Goal: Task Accomplishment & Management: Manage account settings

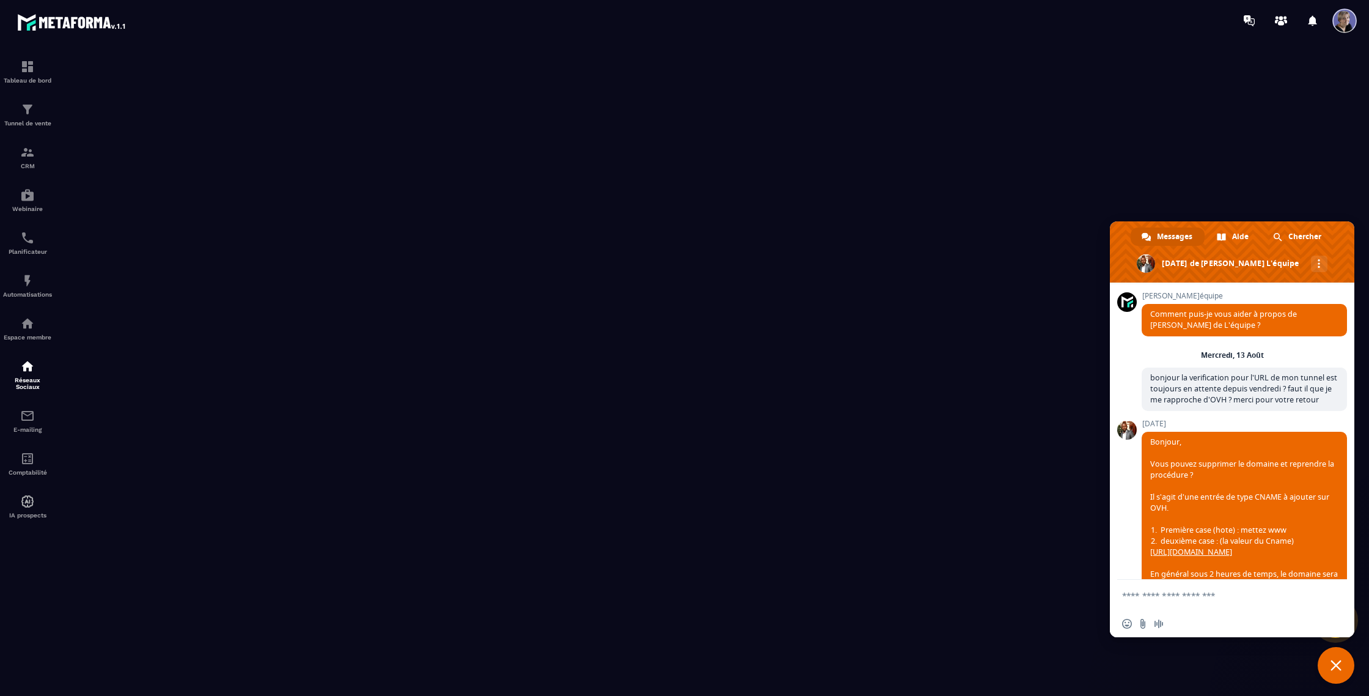
scroll to position [148, 0]
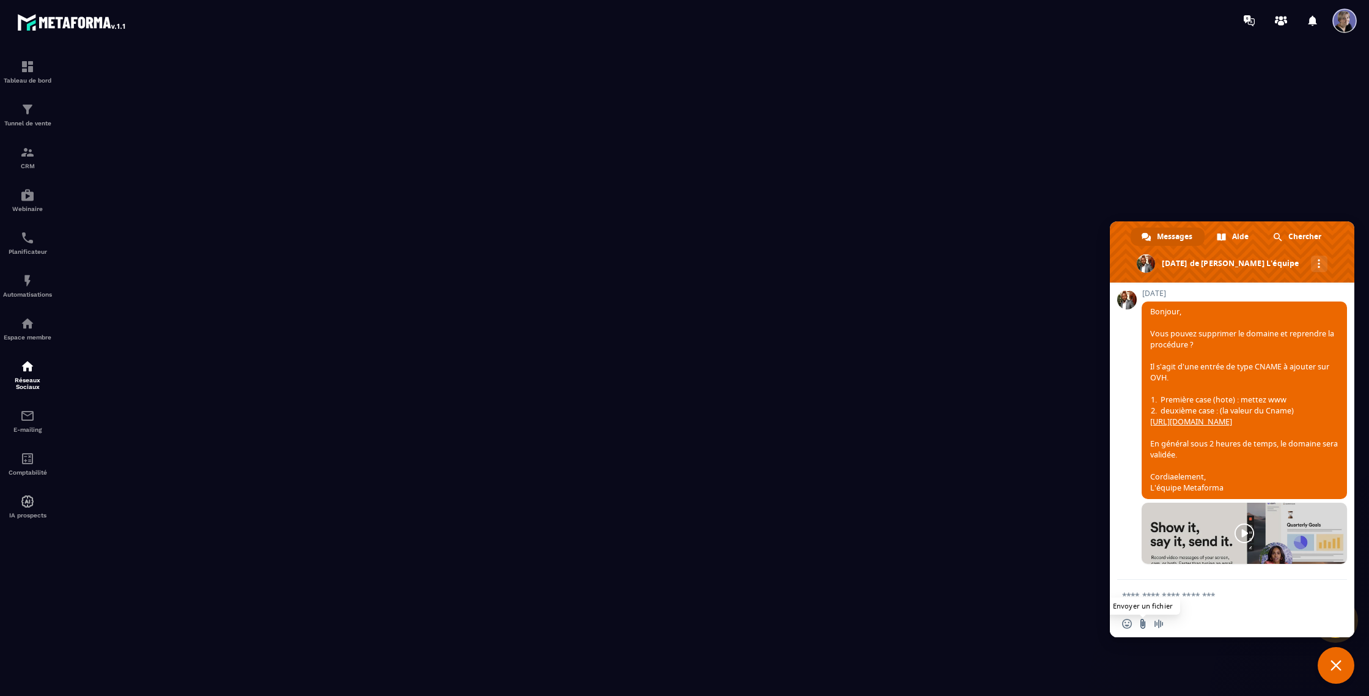
click at [1144, 626] on input "Envoyer un fichier" at bounding box center [1143, 624] width 10 height 10
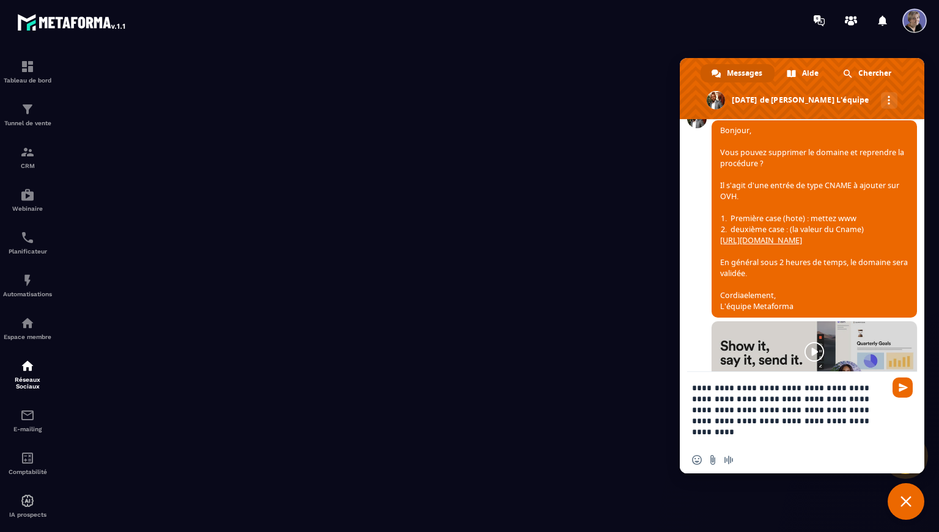
drag, startPoint x: 872, startPoint y: 390, endPoint x: 877, endPoint y: 405, distance: 16.0
click at [872, 391] on textarea "**********" at bounding box center [790, 409] width 196 height 75
drag, startPoint x: 867, startPoint y: 391, endPoint x: 867, endPoint y: 400, distance: 9.2
click at [866, 393] on textarea "**********" at bounding box center [790, 409] width 196 height 75
click at [866, 392] on textarea "**********" at bounding box center [790, 409] width 196 height 75
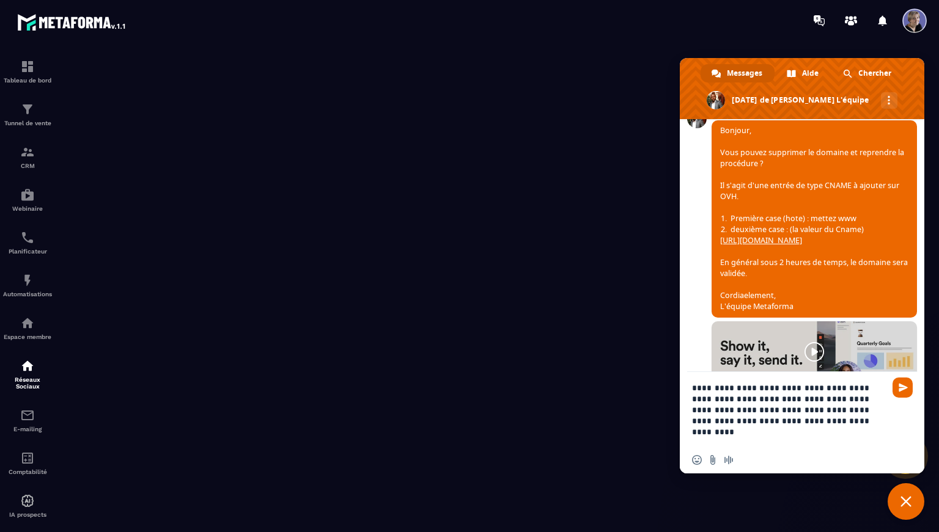
click at [866, 391] on textarea "**********" at bounding box center [790, 409] width 196 height 75
click at [876, 391] on textarea "**********" at bounding box center [790, 409] width 196 height 75
type textarea "**********"
click at [904, 390] on span "Envoyer" at bounding box center [903, 387] width 9 height 9
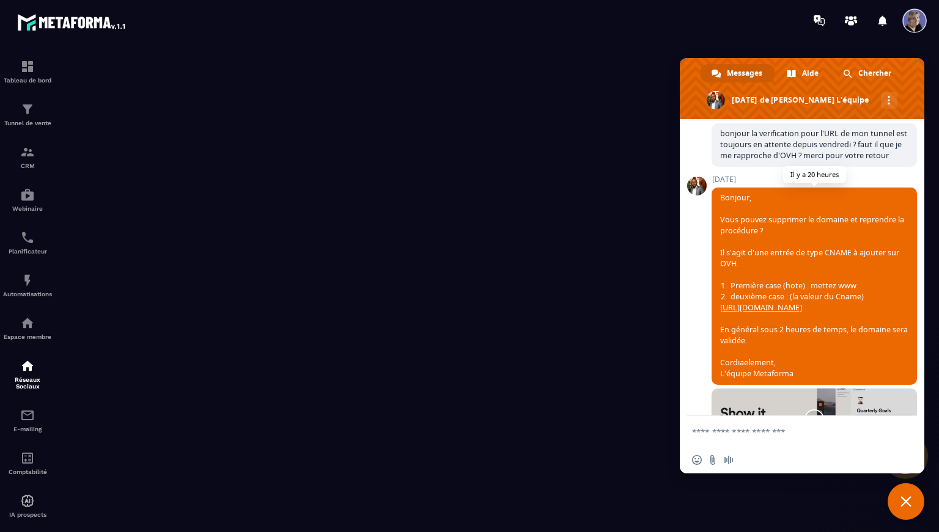
scroll to position [77, 0]
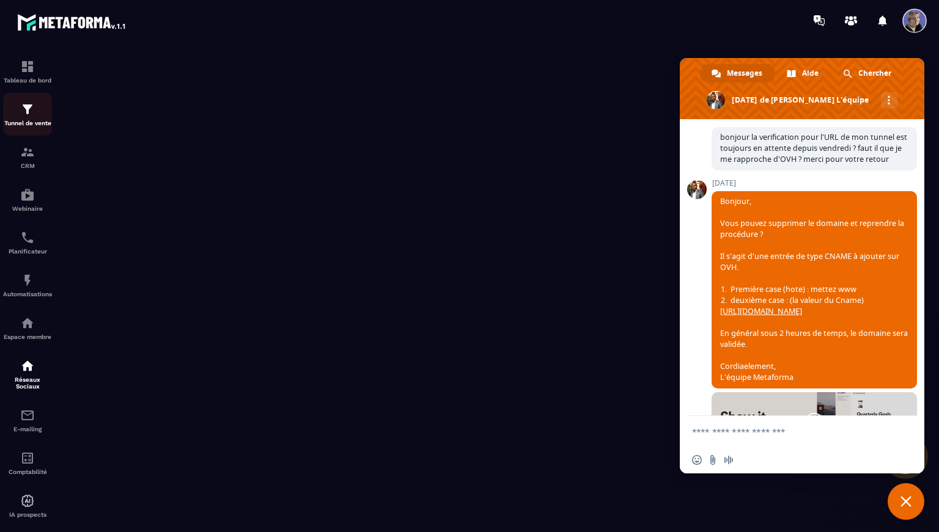
click at [31, 111] on img at bounding box center [27, 109] width 15 height 15
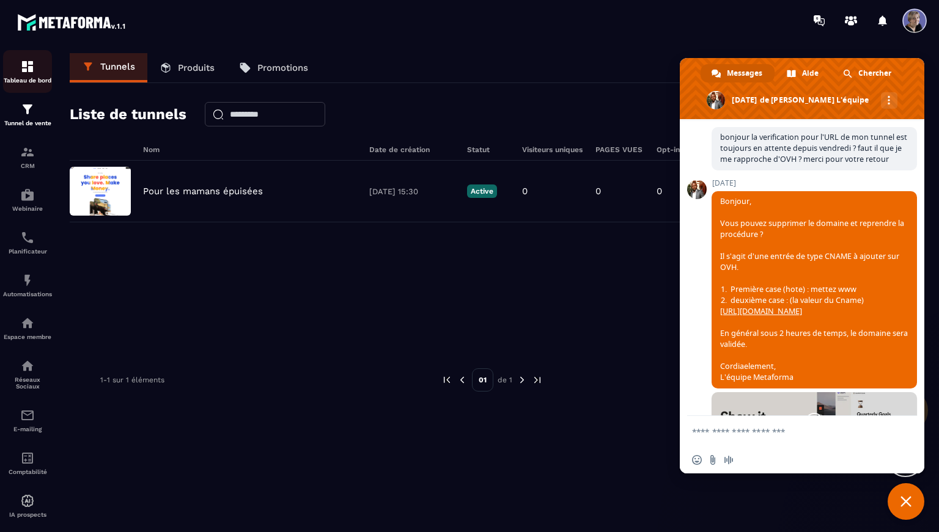
click at [31, 63] on img at bounding box center [27, 66] width 15 height 15
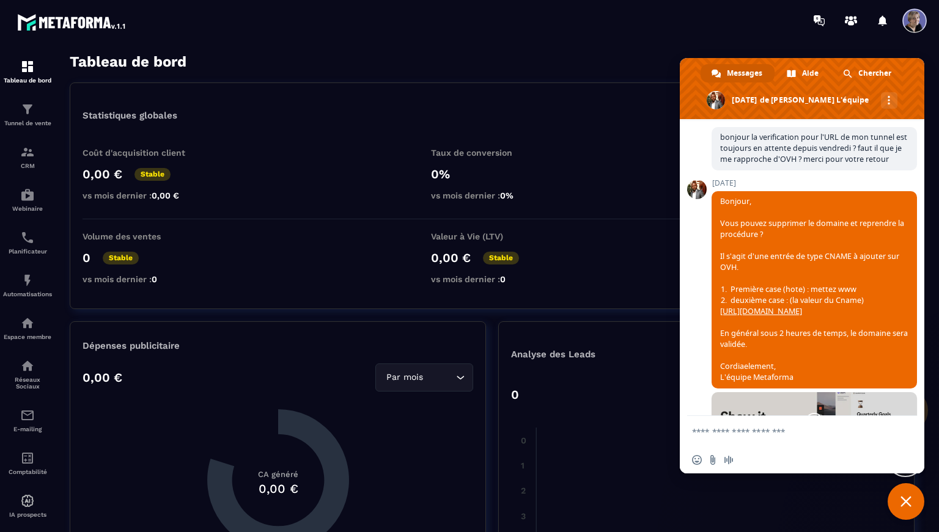
click at [919, 22] on span at bounding box center [914, 21] width 24 height 24
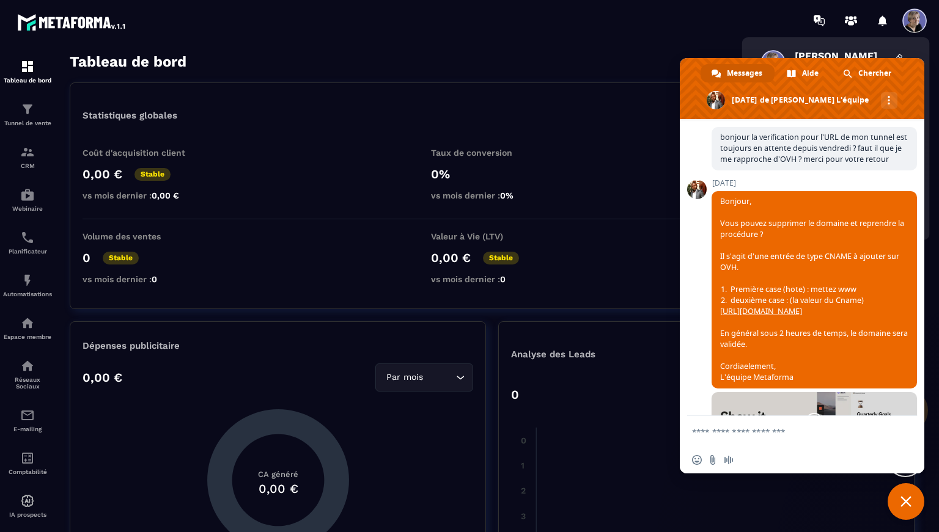
click at [856, 46] on div "[PERSON_NAME] Owner [PERSON_NAME]" at bounding box center [836, 65] width 168 height 43
click at [826, 82] on span at bounding box center [802, 88] width 245 height 61
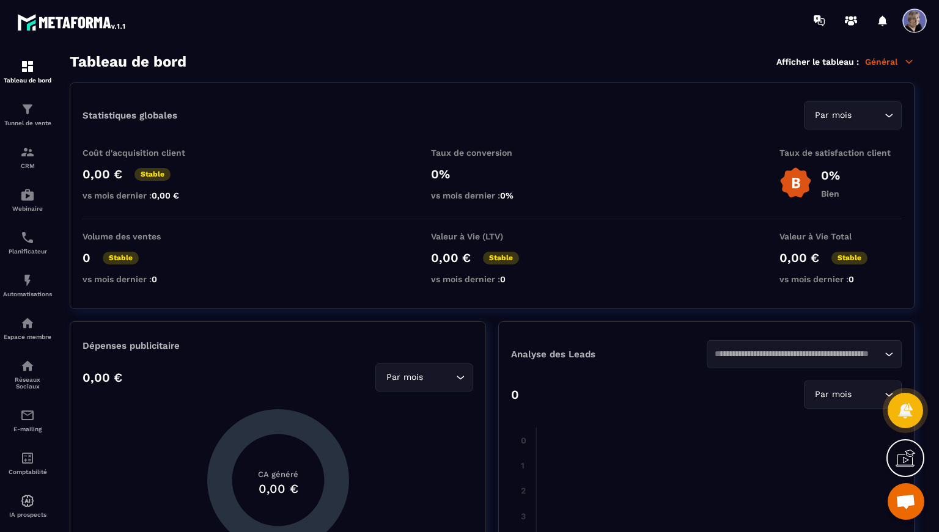
click at [921, 26] on span at bounding box center [914, 21] width 24 height 24
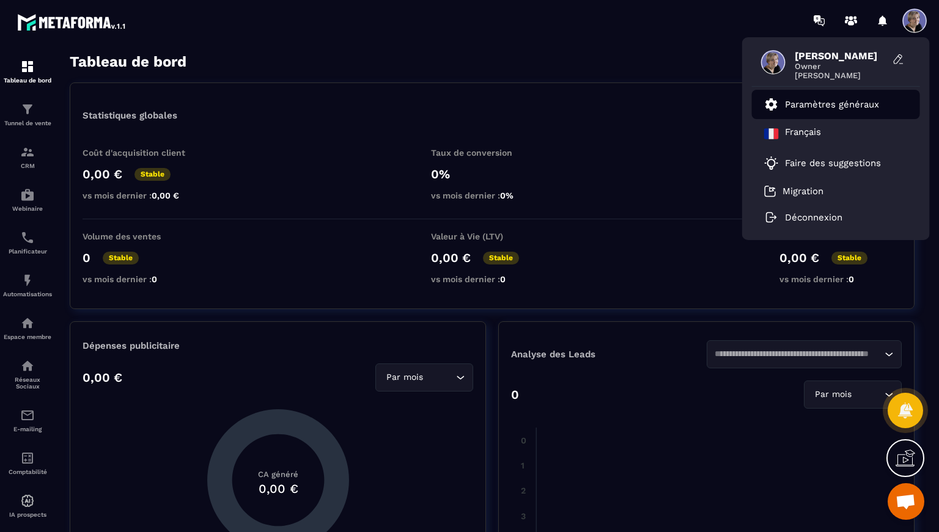
click at [823, 105] on p "Paramètres généraux" at bounding box center [832, 104] width 94 height 11
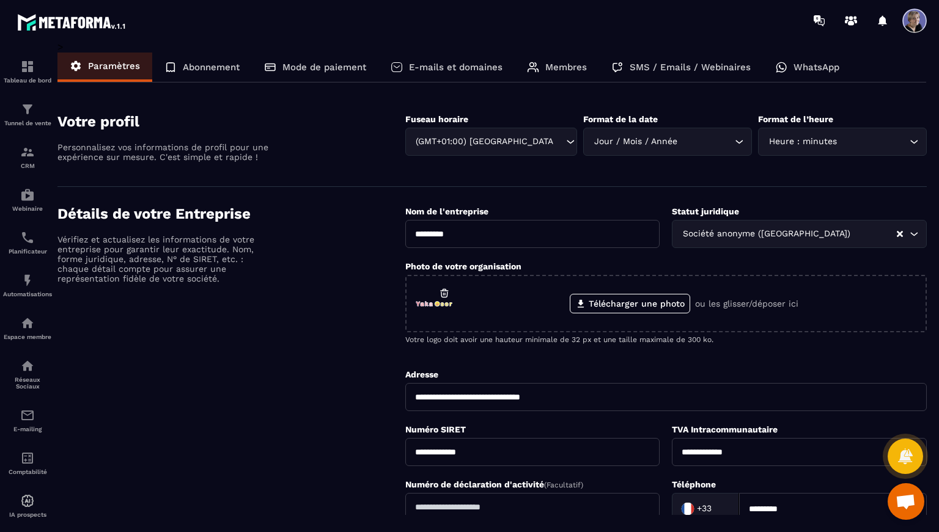
click at [468, 72] on p "E-mails et domaines" at bounding box center [456, 67] width 94 height 11
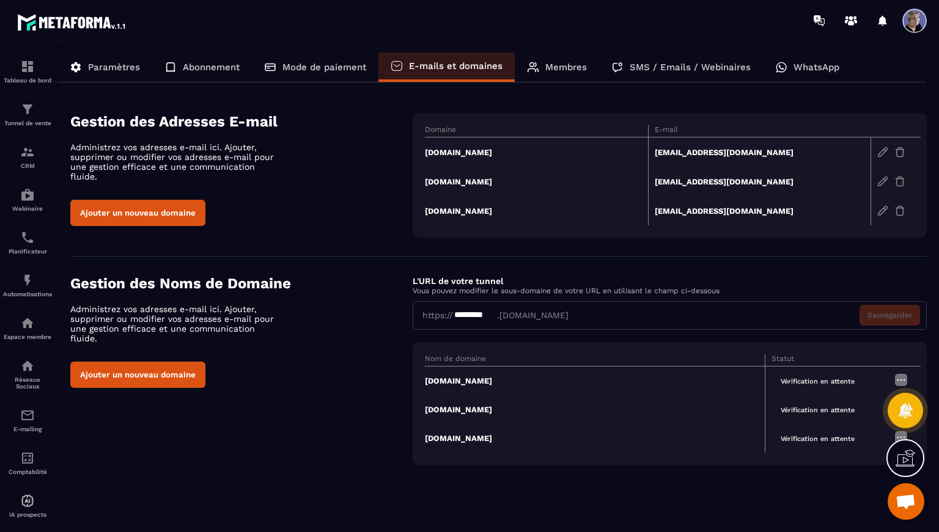
click at [454, 150] on td "[DOMAIN_NAME]" at bounding box center [536, 153] width 223 height 30
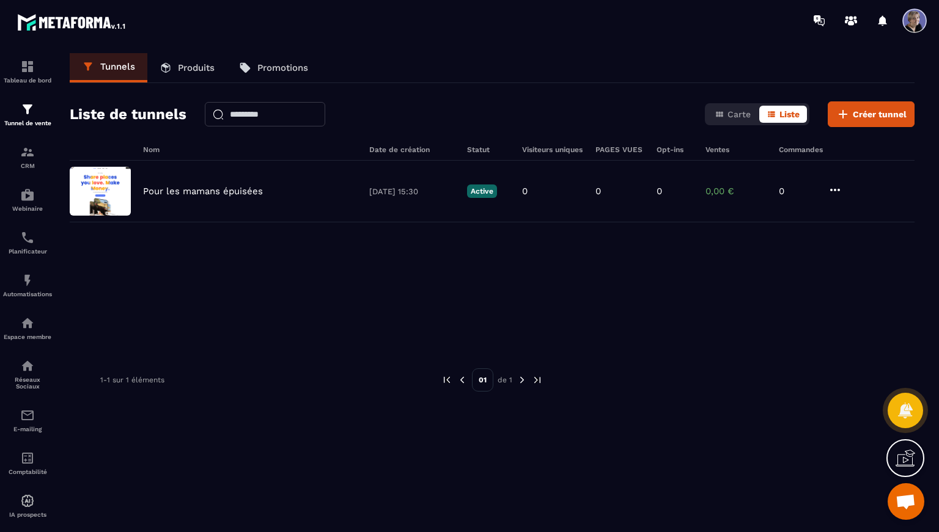
click at [896, 507] on span "Ouvrir le chat" at bounding box center [906, 503] width 20 height 17
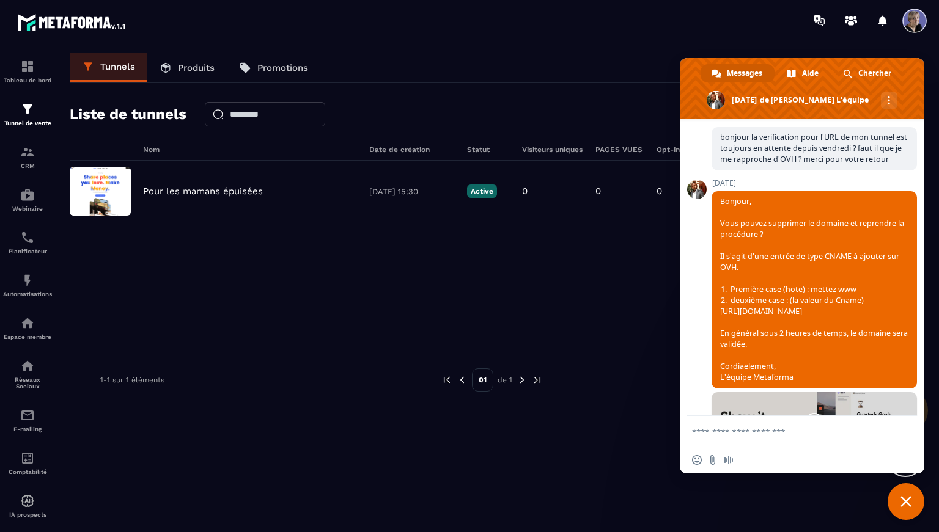
scroll to position [235, 0]
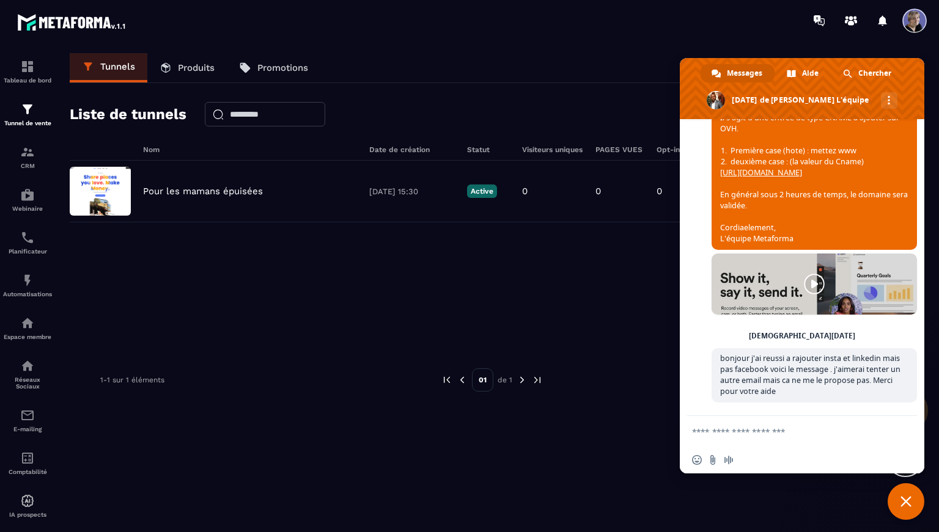
click at [817, 276] on link at bounding box center [814, 284] width 205 height 61
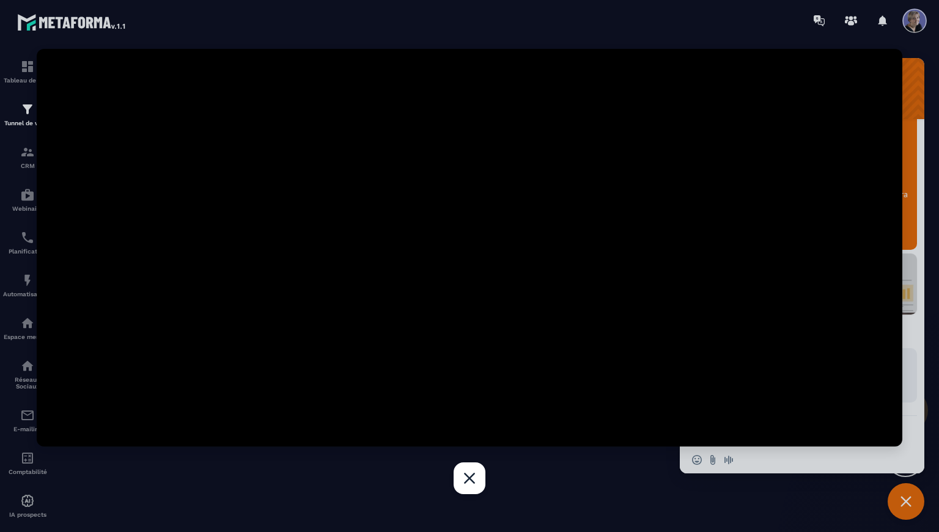
click at [696, 33] on div at bounding box center [469, 266] width 939 height 532
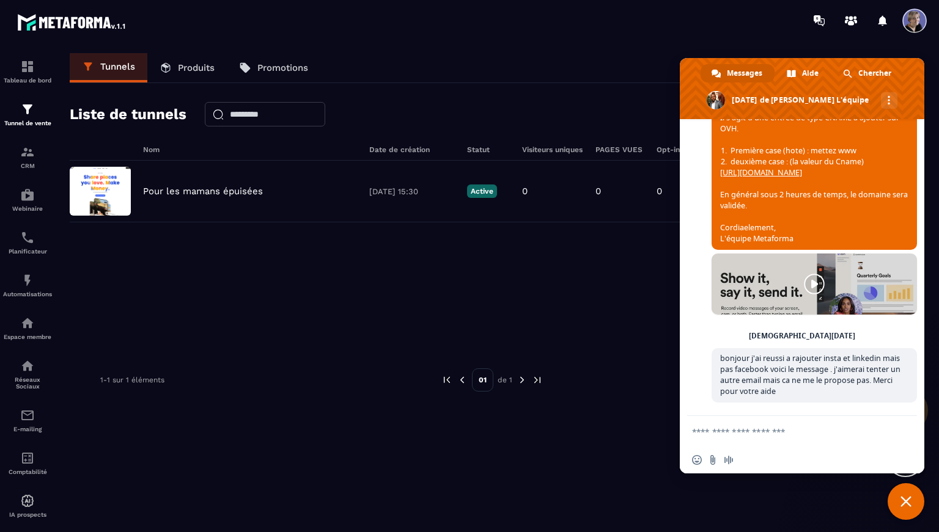
click at [817, 284] on link at bounding box center [814, 284] width 205 height 61
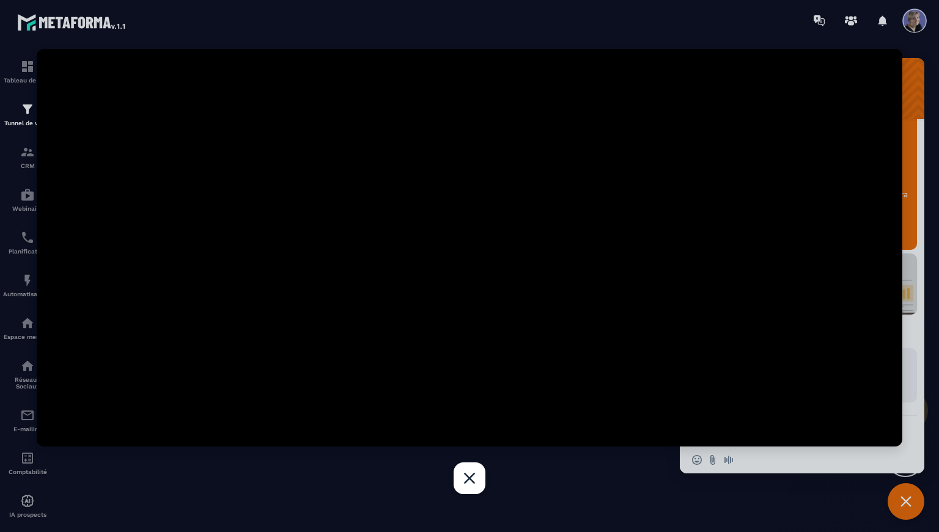
click at [25, 120] on div at bounding box center [469, 266] width 939 height 532
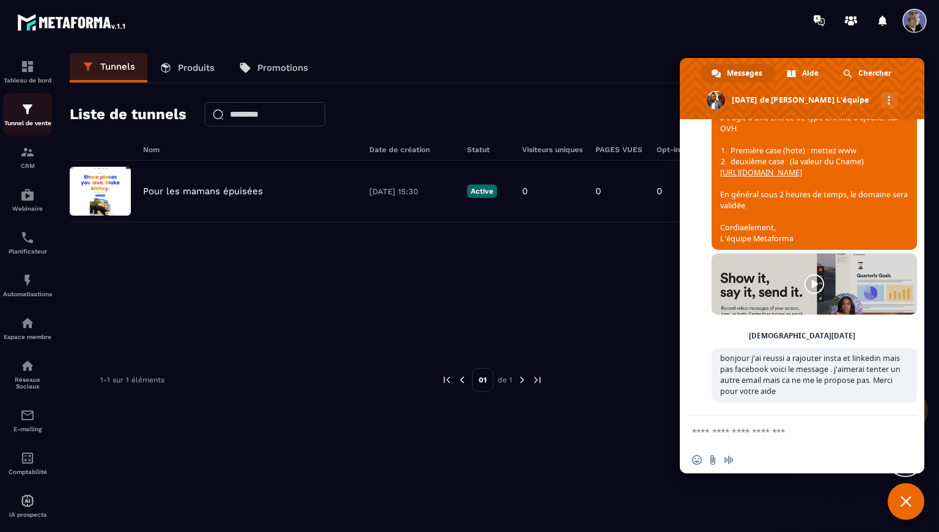
click at [26, 114] on img at bounding box center [27, 109] width 15 height 15
click at [32, 106] on img at bounding box center [27, 109] width 15 height 15
click at [640, 106] on div "Liste de tunnels Carte Liste Créer tunnel" at bounding box center [492, 114] width 845 height 26
click at [659, 291] on div "Pour les mamans épuisées [DATE] 15:30 Active 0 0 0 0,00 € 0" at bounding box center [492, 252] width 845 height 183
click at [906, 508] on span "Fermer le chat" at bounding box center [906, 502] width 37 height 37
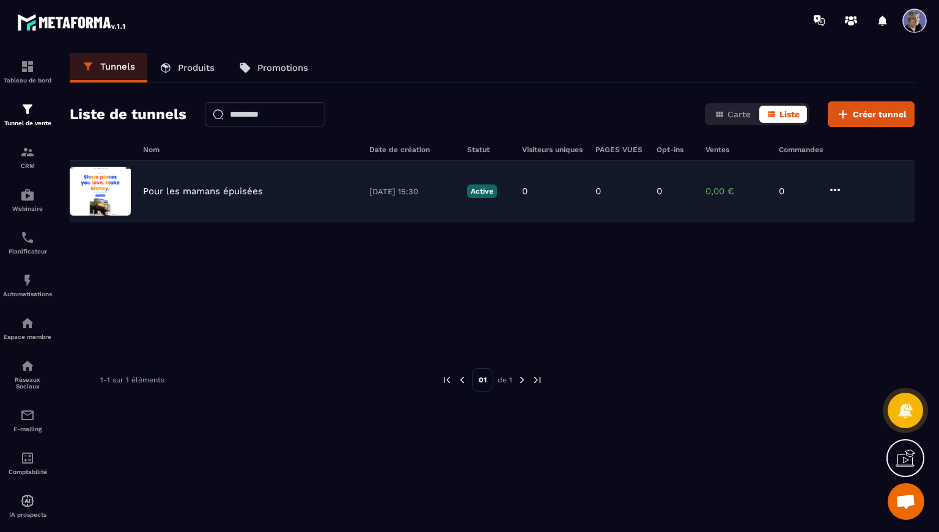
click at [212, 195] on p "Pour les mamans épuisées" at bounding box center [203, 191] width 120 height 11
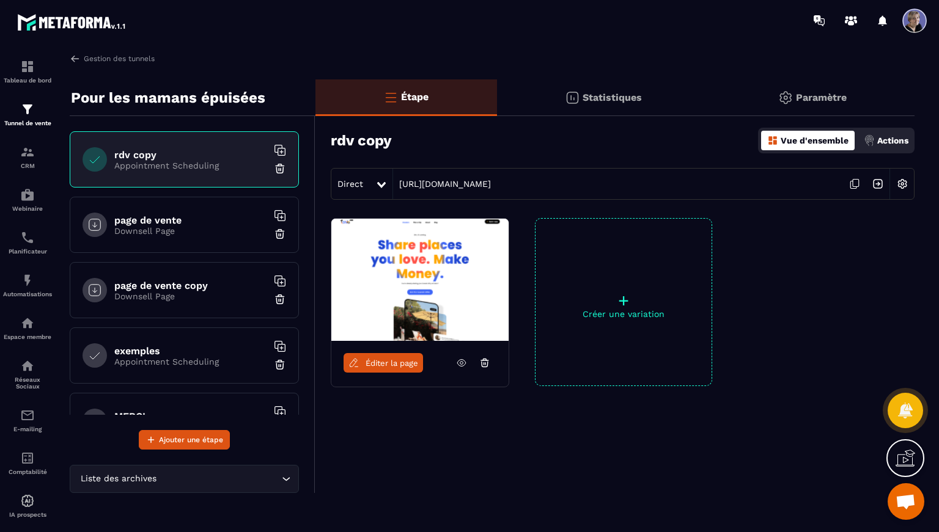
click at [833, 90] on div "Paramètre" at bounding box center [812, 97] width 205 height 37
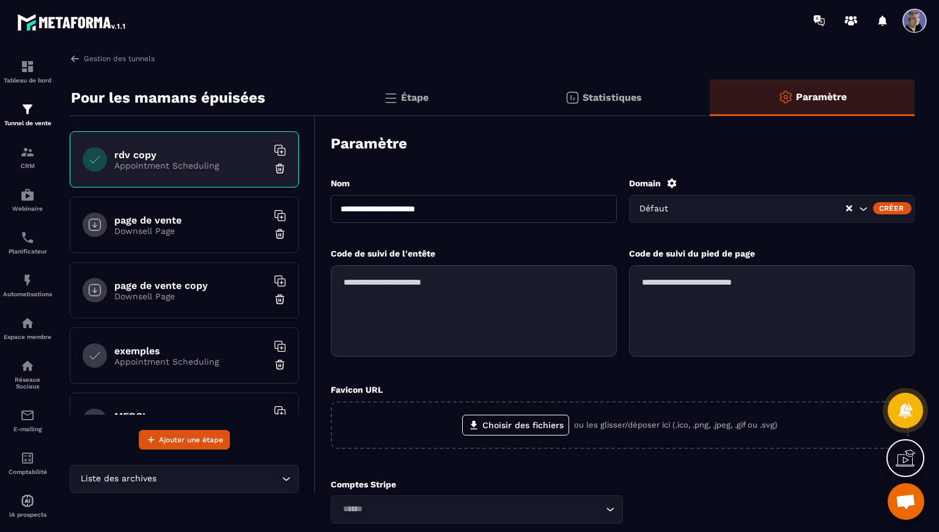
click at [897, 208] on div "Créer" at bounding box center [892, 208] width 39 height 12
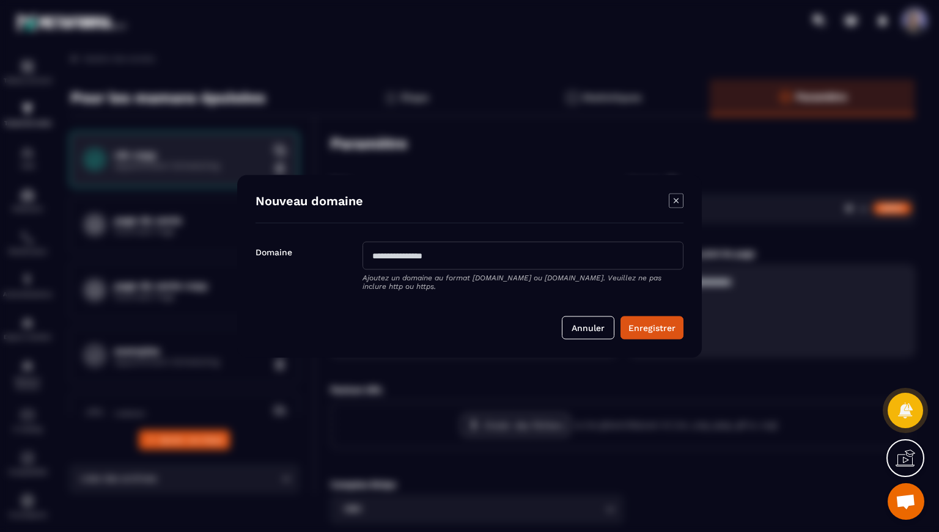
click at [441, 256] on input "Modal window" at bounding box center [523, 255] width 321 height 28
click at [644, 326] on button "Enregistrer" at bounding box center [651, 327] width 63 height 23
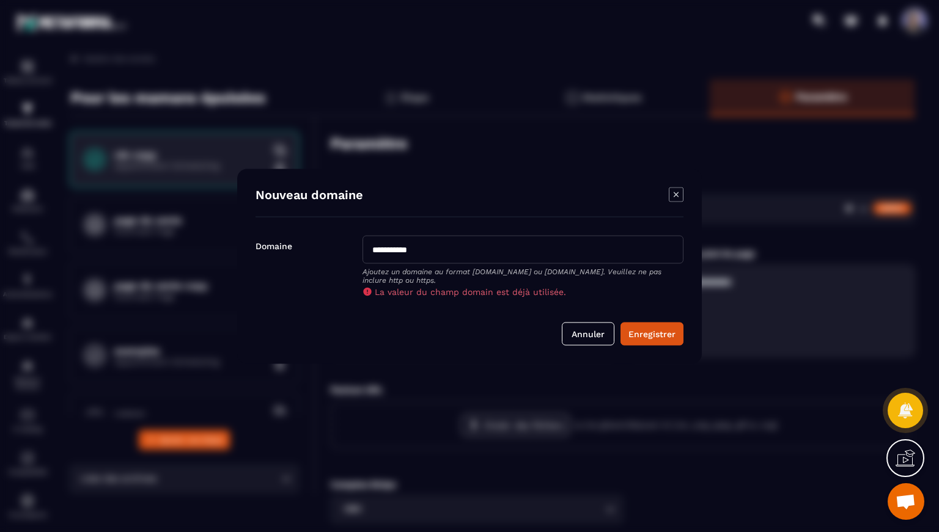
click at [425, 248] on input "**********" at bounding box center [523, 249] width 321 height 28
type input "**********"
click at [643, 332] on button "Enregistrer" at bounding box center [651, 333] width 63 height 23
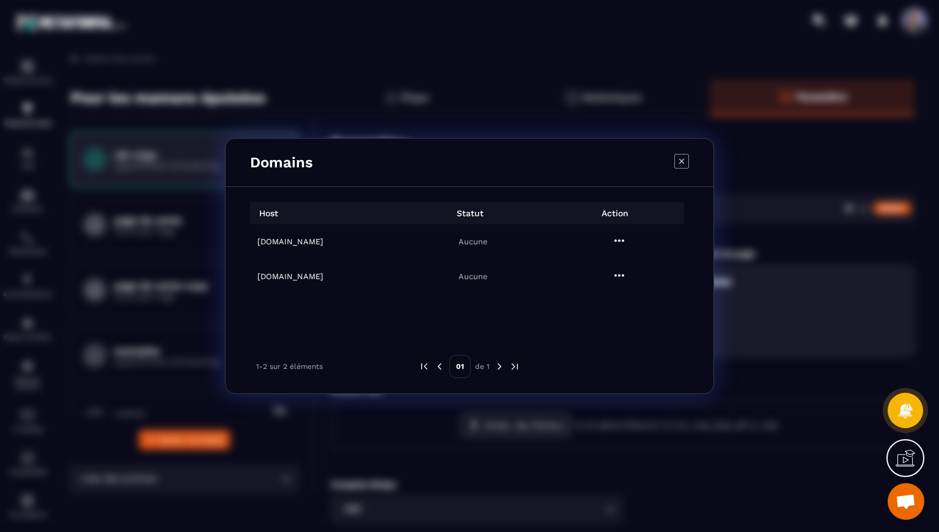
click at [619, 241] on icon "Modal window" at bounding box center [619, 241] width 10 height 2
click at [617, 274] on icon "Modal window" at bounding box center [619, 275] width 15 height 15
click at [620, 305] on span "Settings" at bounding box center [622, 306] width 31 height 12
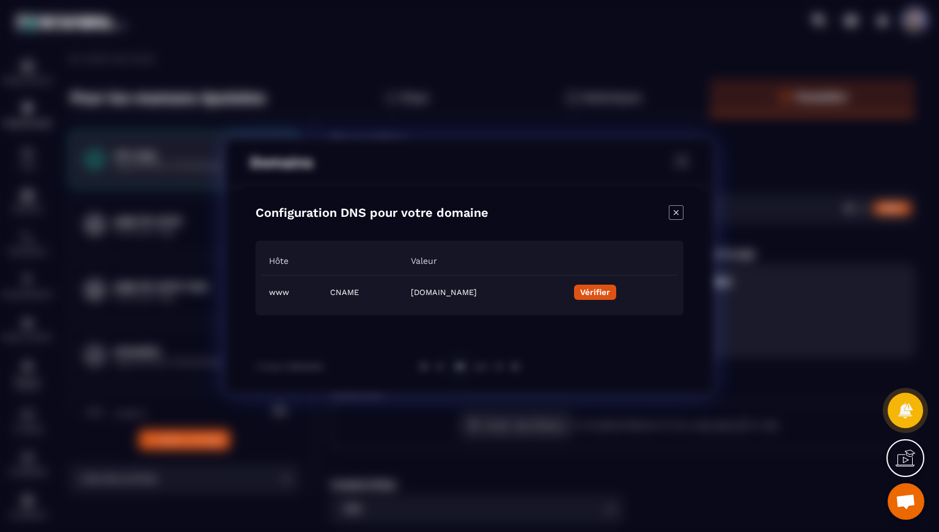
click at [616, 294] on button "Vérifier" at bounding box center [595, 292] width 42 height 15
click at [677, 215] on icon "Modal window" at bounding box center [676, 212] width 15 height 15
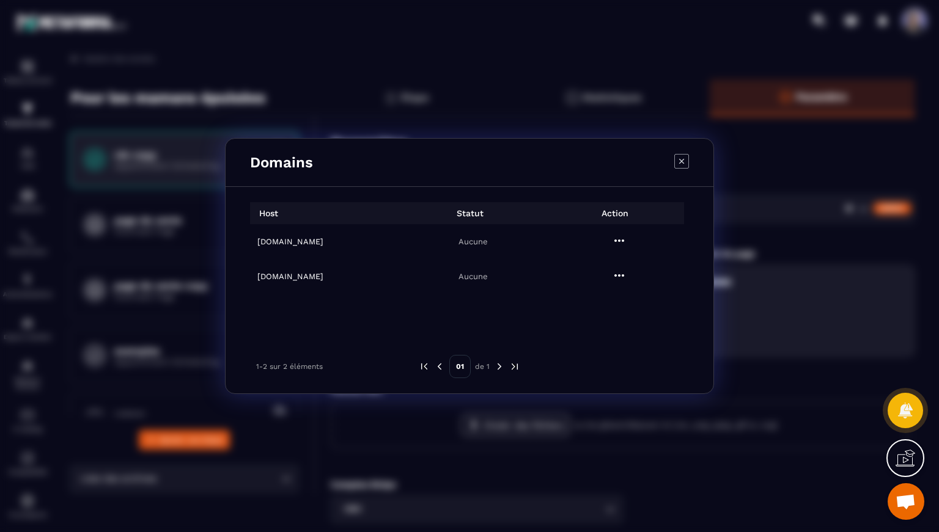
click at [616, 242] on icon "Modal window" at bounding box center [619, 241] width 15 height 15
click at [620, 269] on span "Settings" at bounding box center [622, 271] width 31 height 12
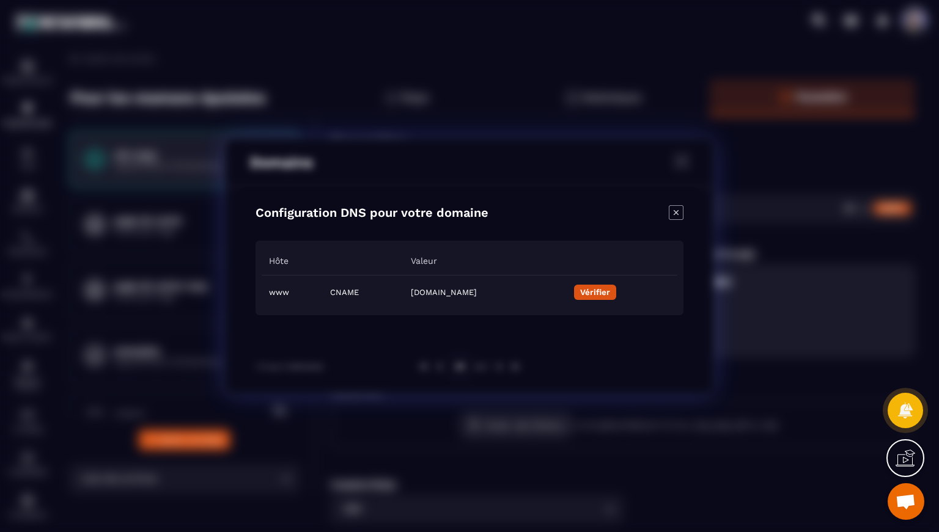
click at [616, 295] on button "Vérifier" at bounding box center [595, 292] width 42 height 15
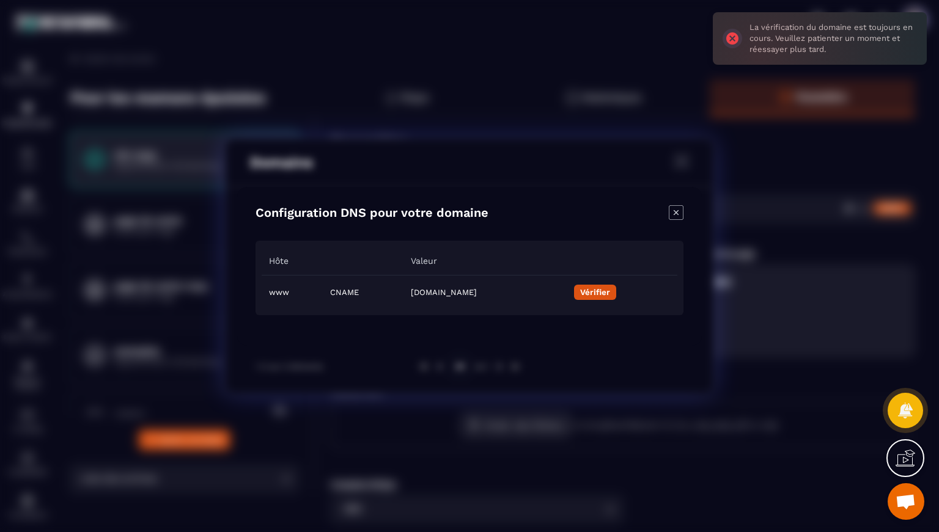
click at [677, 216] on icon "Modal window" at bounding box center [676, 212] width 15 height 15
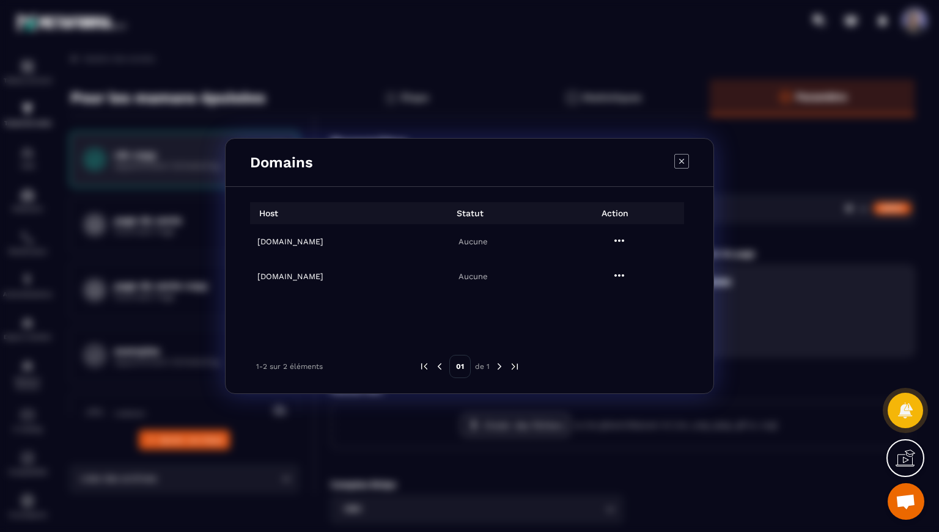
click at [619, 244] on icon "Modal window" at bounding box center [619, 241] width 15 height 15
click at [614, 273] on span "Settings" at bounding box center [622, 271] width 31 height 12
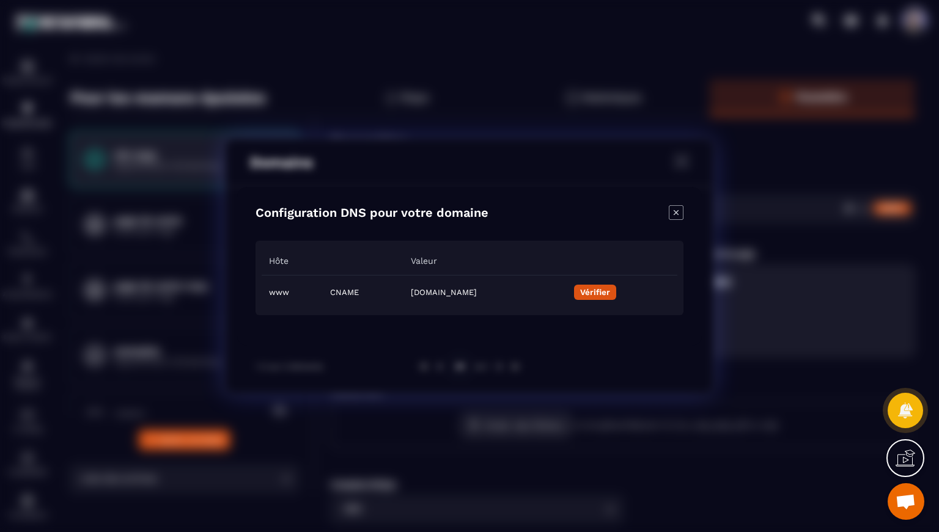
click at [616, 295] on button "Vérifier" at bounding box center [595, 292] width 42 height 15
click at [682, 208] on icon "Modal window" at bounding box center [676, 212] width 15 height 15
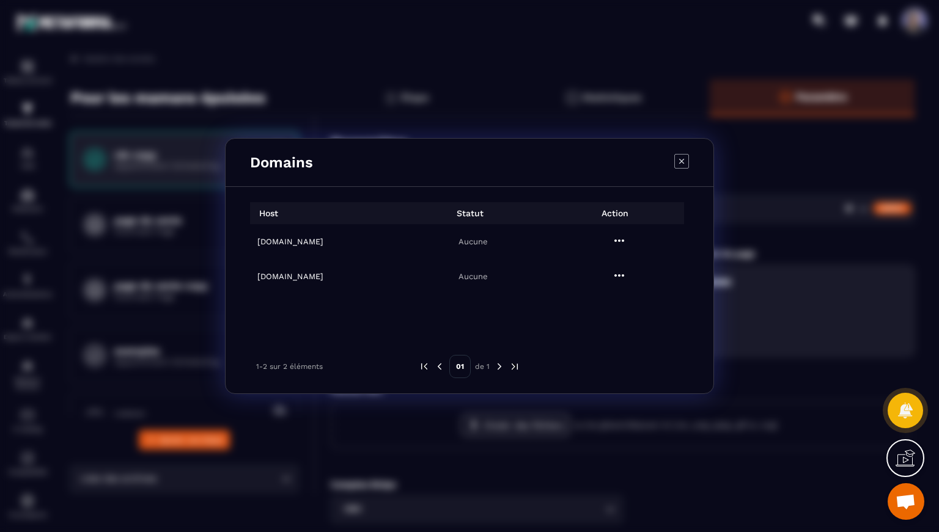
click at [683, 164] on icon "Modal window" at bounding box center [681, 161] width 15 height 15
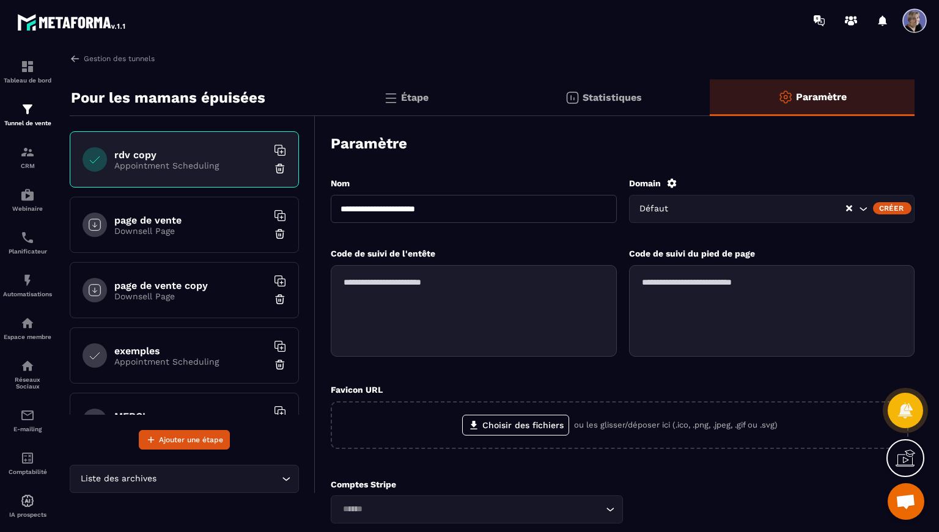
click at [888, 210] on div "Créer" at bounding box center [892, 208] width 39 height 12
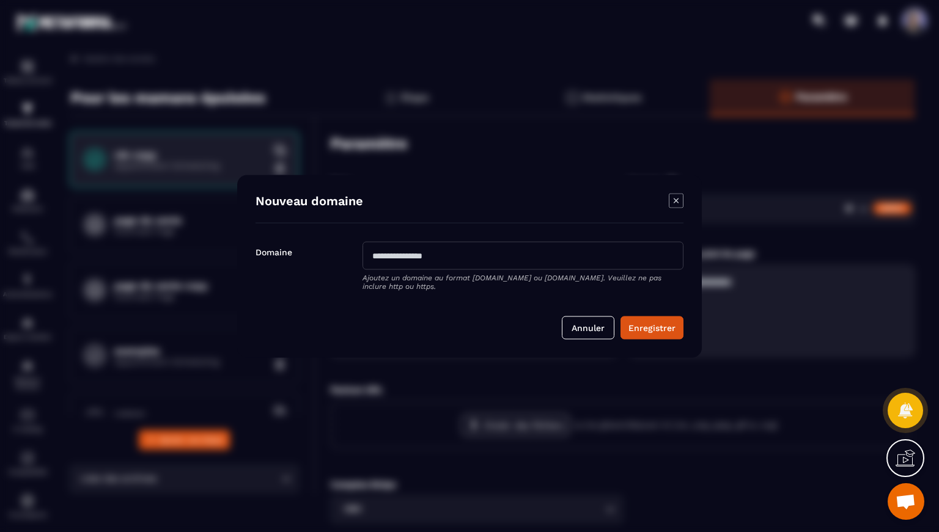
click at [455, 257] on input "Modal window" at bounding box center [523, 255] width 321 height 28
type input "**********"
click at [663, 326] on button "Enregistrer" at bounding box center [651, 327] width 63 height 23
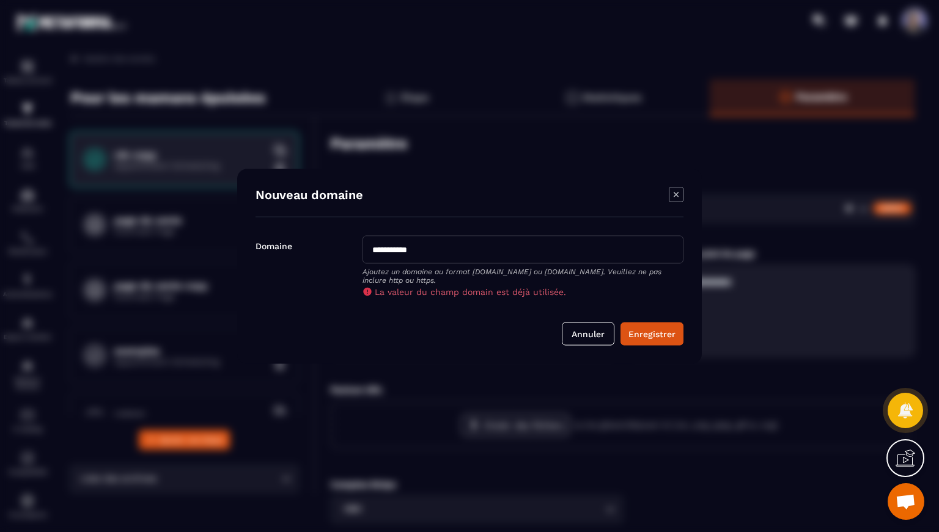
click at [676, 198] on icon "Modal window" at bounding box center [676, 194] width 15 height 15
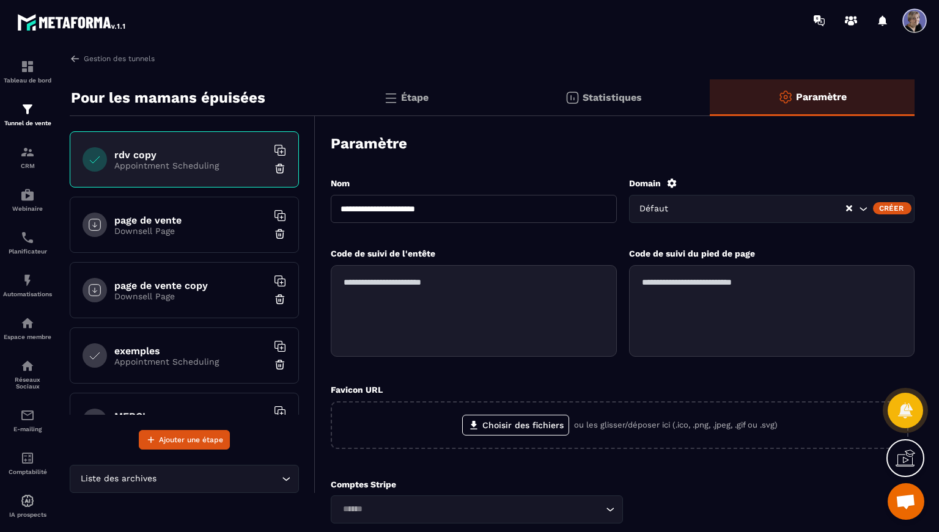
click at [887, 208] on div "Créer" at bounding box center [892, 208] width 39 height 12
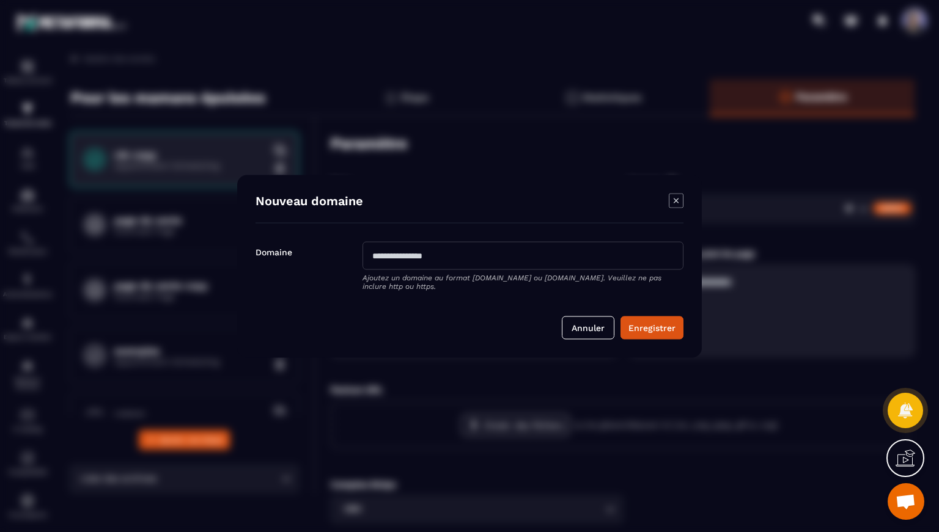
click at [473, 256] on input "Modal window" at bounding box center [523, 255] width 321 height 28
type input "**********"
click at [649, 329] on button "Enregistrer" at bounding box center [651, 327] width 63 height 23
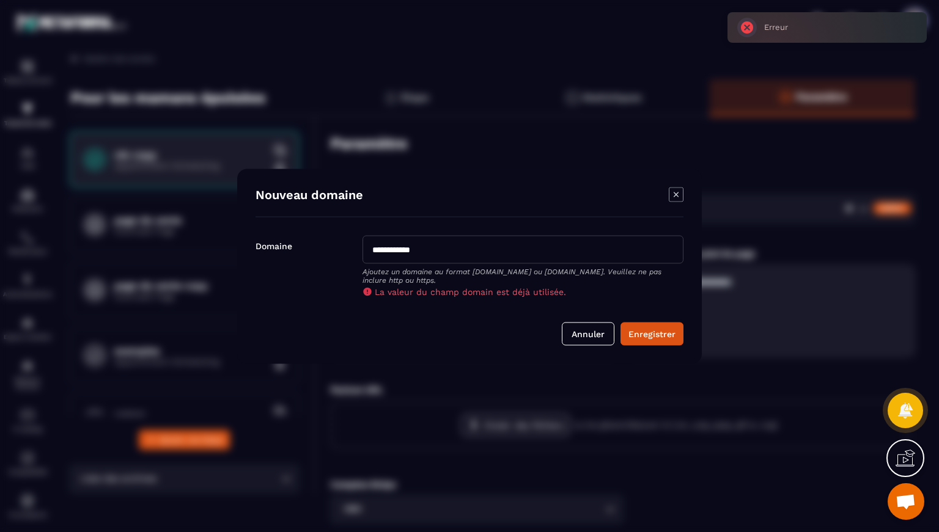
click at [679, 195] on icon "Modal window" at bounding box center [676, 194] width 15 height 15
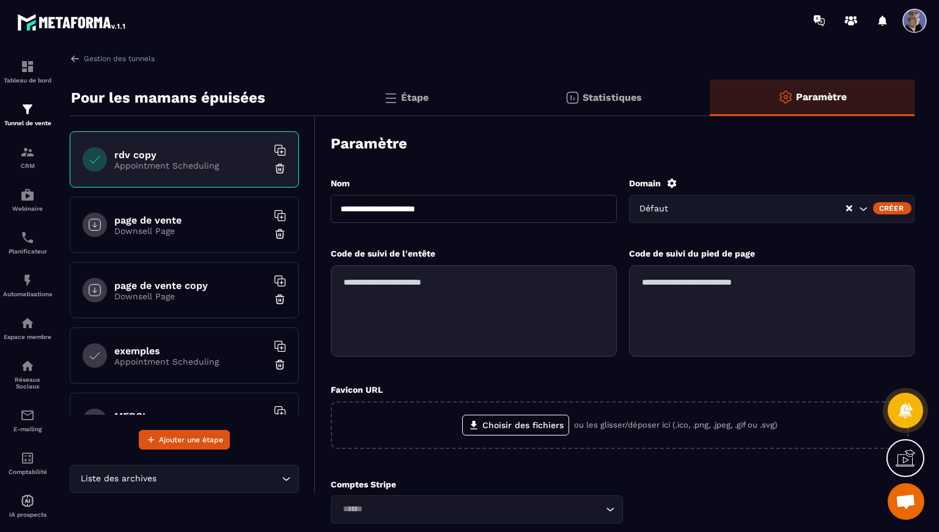
click at [904, 204] on div "Créer" at bounding box center [892, 208] width 39 height 12
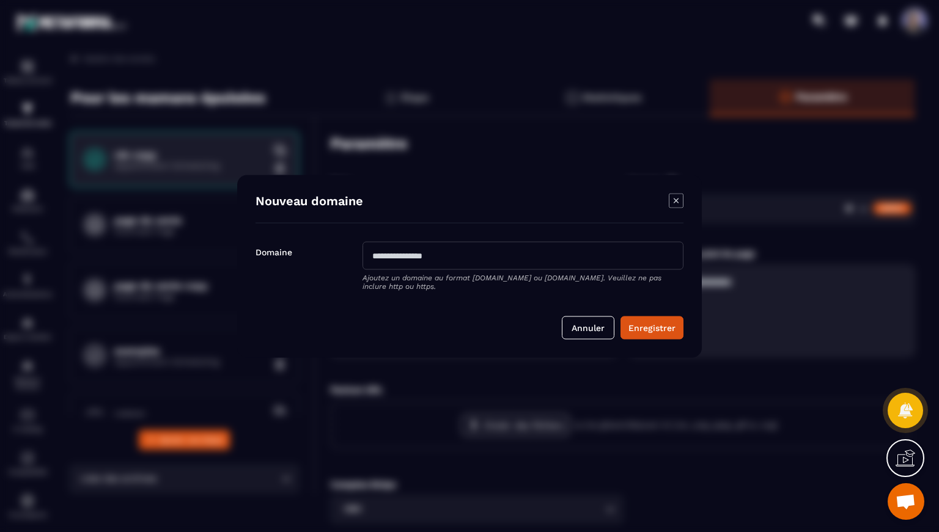
click at [467, 257] on input "Modal window" at bounding box center [523, 255] width 321 height 28
type input "**********"
click at [620, 316] on button "Enregistrer" at bounding box center [651, 327] width 63 height 23
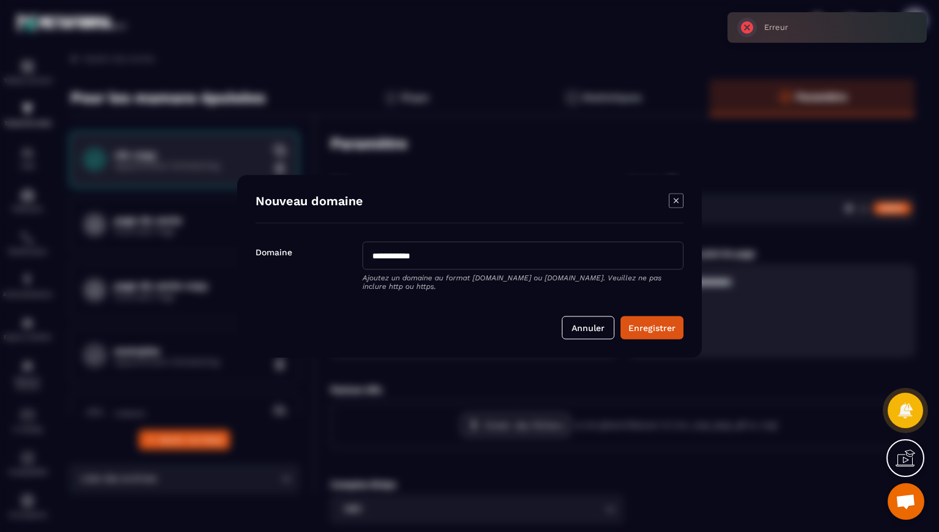
click at [678, 191] on div "**********" at bounding box center [469, 266] width 465 height 183
